Goal: Navigation & Orientation: Find specific page/section

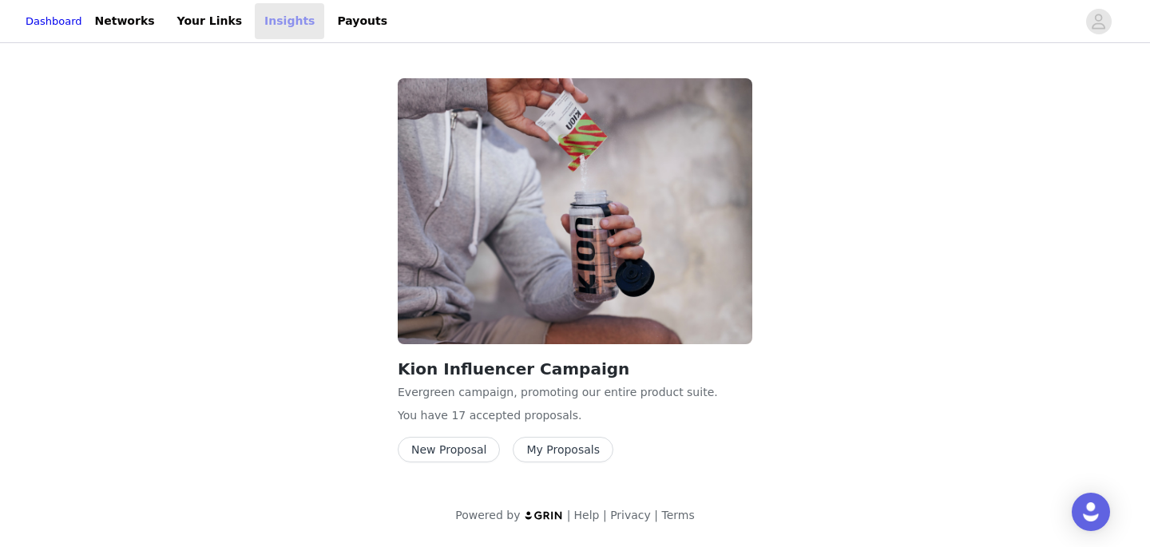
click at [298, 25] on link "Insights" at bounding box center [289, 21] width 69 height 36
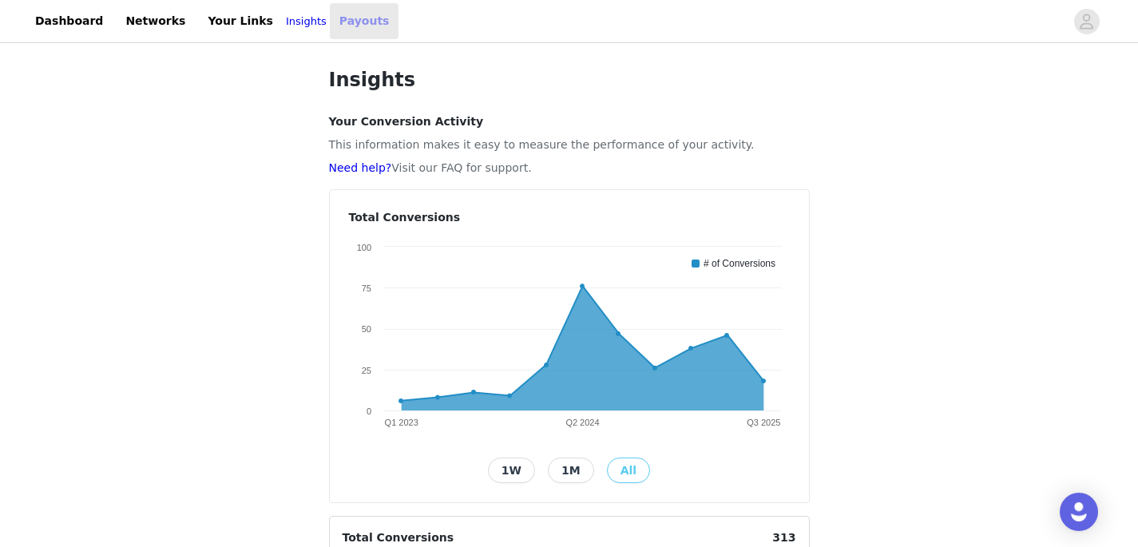
click at [346, 19] on link "Payouts" at bounding box center [364, 21] width 69 height 36
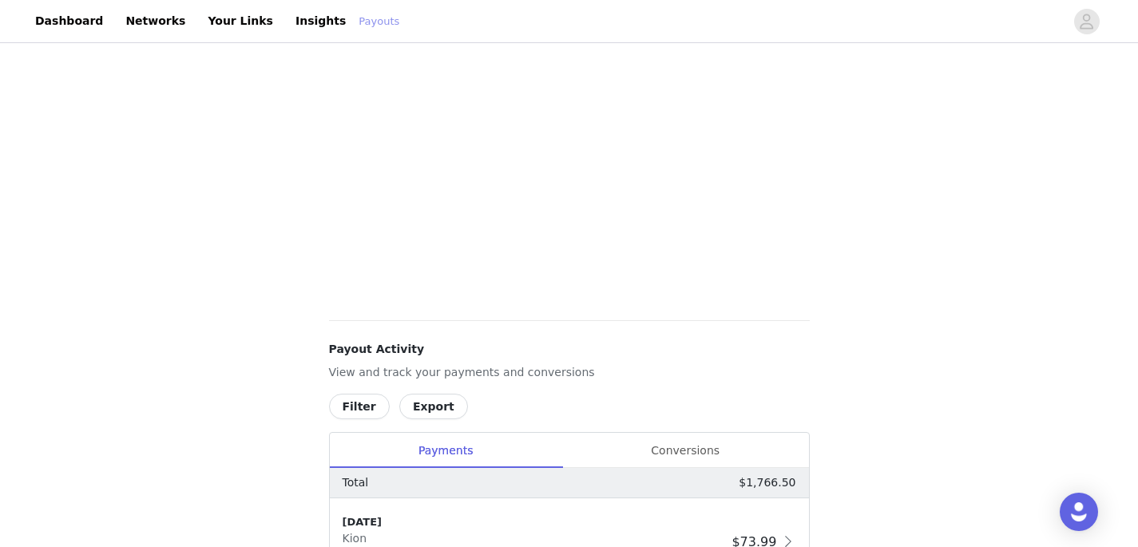
scroll to position [660, 0]
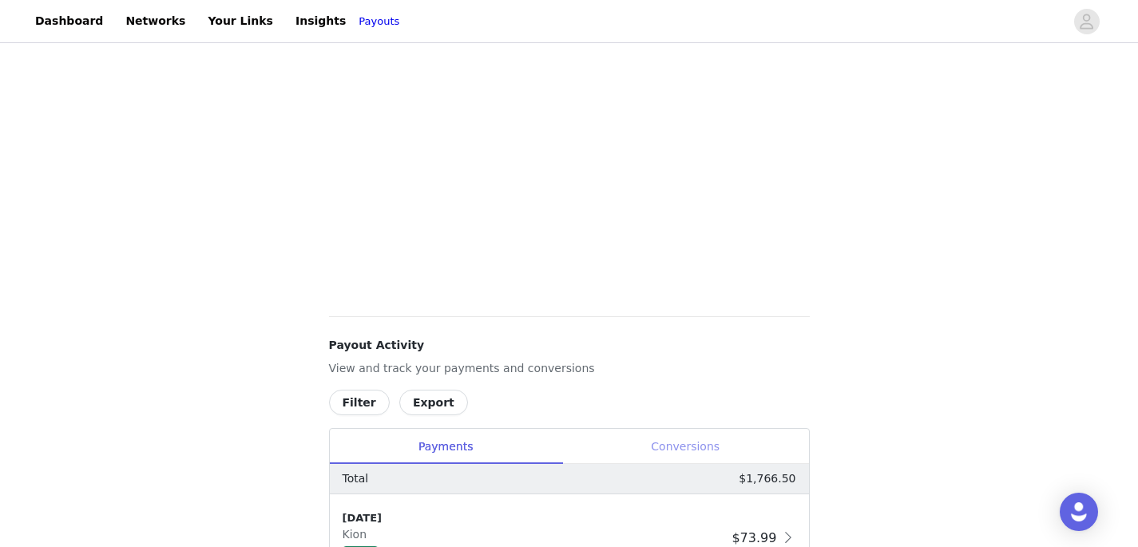
click at [684, 441] on div "Conversions" at bounding box center [685, 447] width 247 height 36
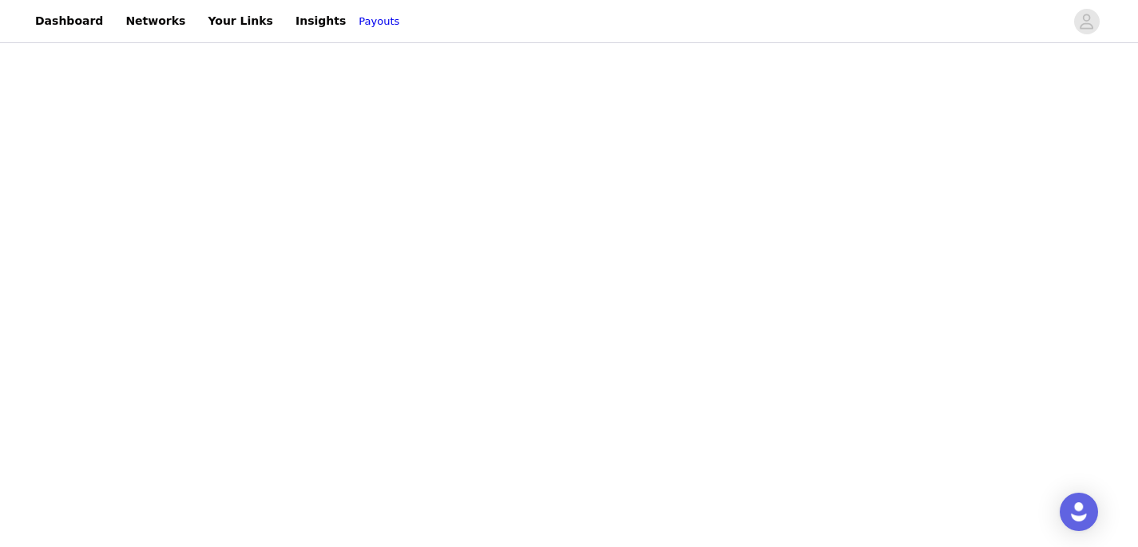
scroll to position [164, 0]
